Goal: Find specific page/section: Find specific page/section

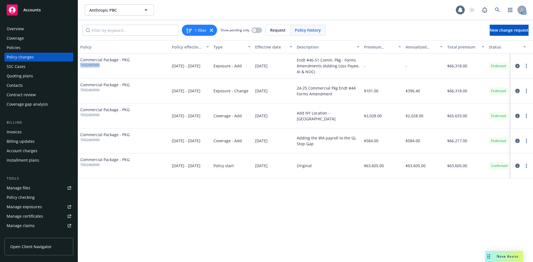
click at [24, 130] on div "Invoices" at bounding box center [39, 132] width 64 height 9
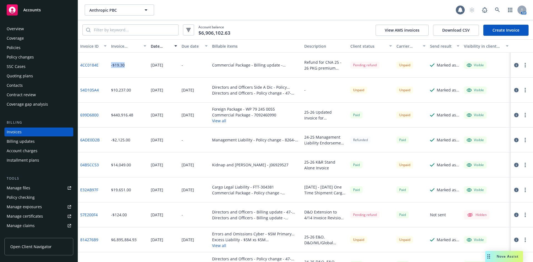
drag, startPoint x: 125, startPoint y: 68, endPoint x: 111, endPoint y: 66, distance: 14.4
click at [111, 66] on div "-$19.30" at bounding box center [129, 65] width 40 height 25
